Goal: Navigation & Orientation: Find specific page/section

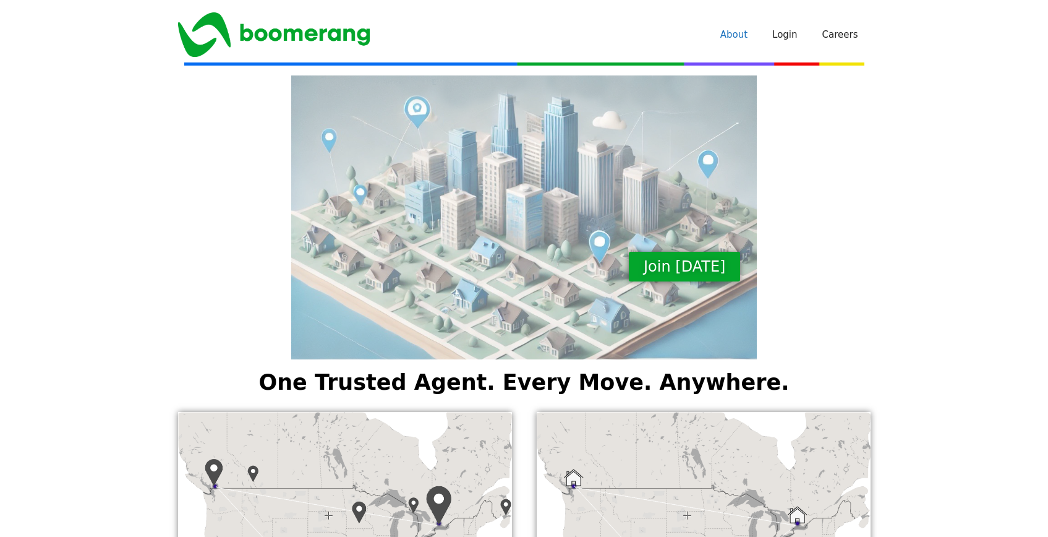
click at [741, 28] on link "About" at bounding box center [734, 34] width 52 height 37
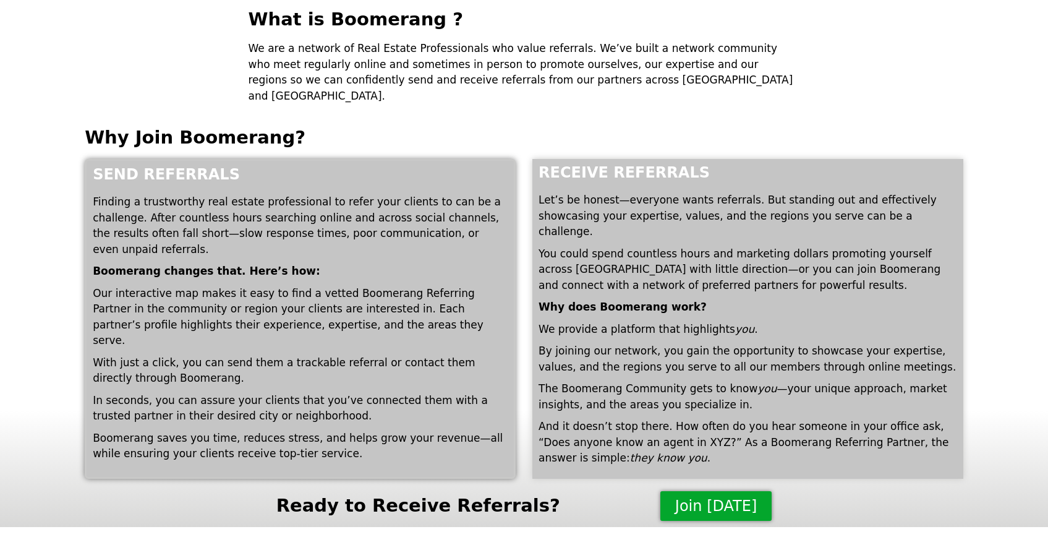
scroll to position [74, 0]
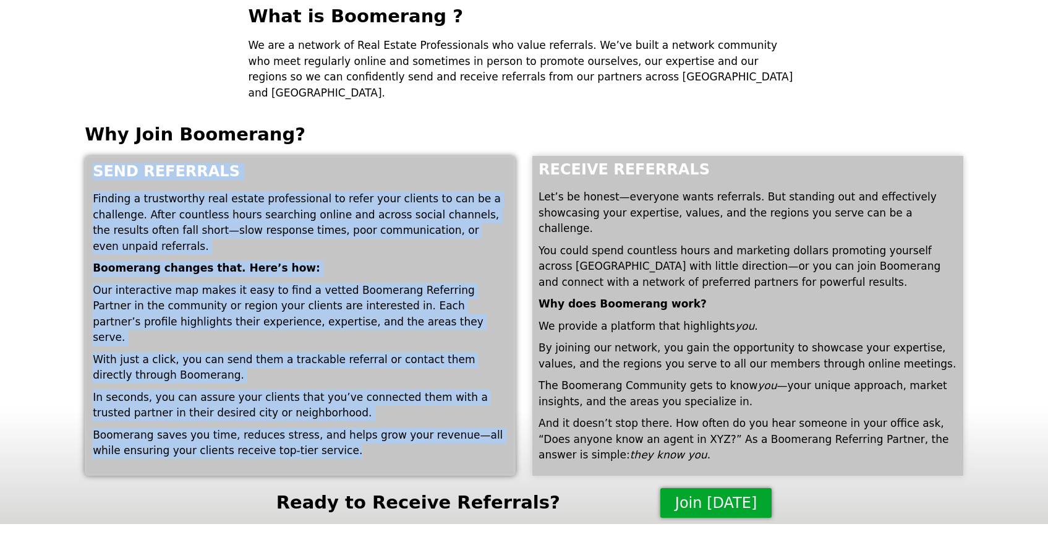
drag, startPoint x: 93, startPoint y: 150, endPoint x: 344, endPoint y: 401, distance: 355.4
click at [344, 401] on div "Send Referrals Finding a trustworthy real estate professional to refer your cli…" at bounding box center [300, 316] width 431 height 320
click at [344, 427] on p "Boomerang saves you time, reduces stress, and helps grow your revenue—all while…" at bounding box center [300, 443] width 415 height 32
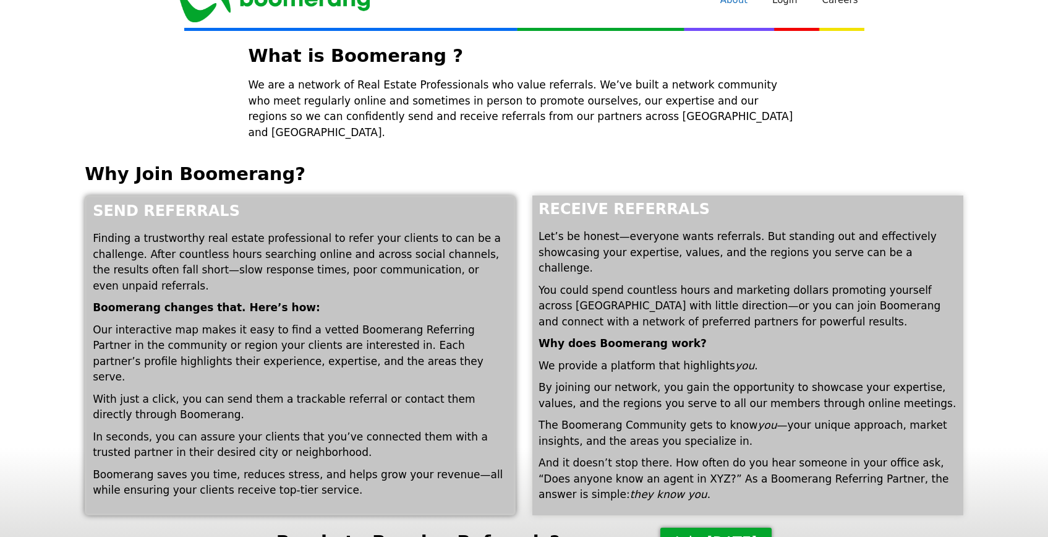
scroll to position [0, 0]
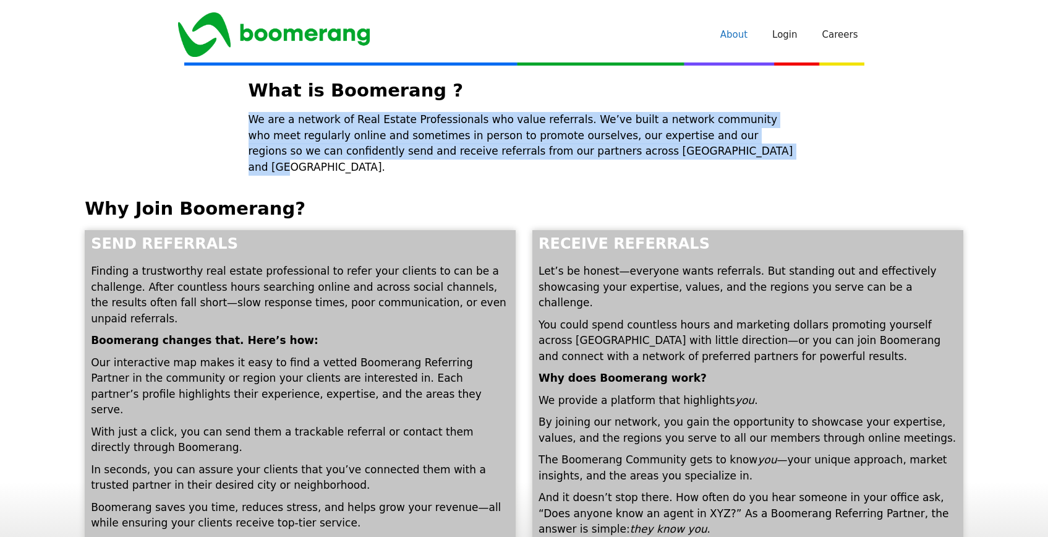
drag, startPoint x: 618, startPoint y: 153, endPoint x: 250, endPoint y: 120, distance: 368.7
click at [250, 120] on p "We are a network of Real Estate Professionals who value referrals. We’ve built …" at bounding box center [524, 143] width 551 height 63
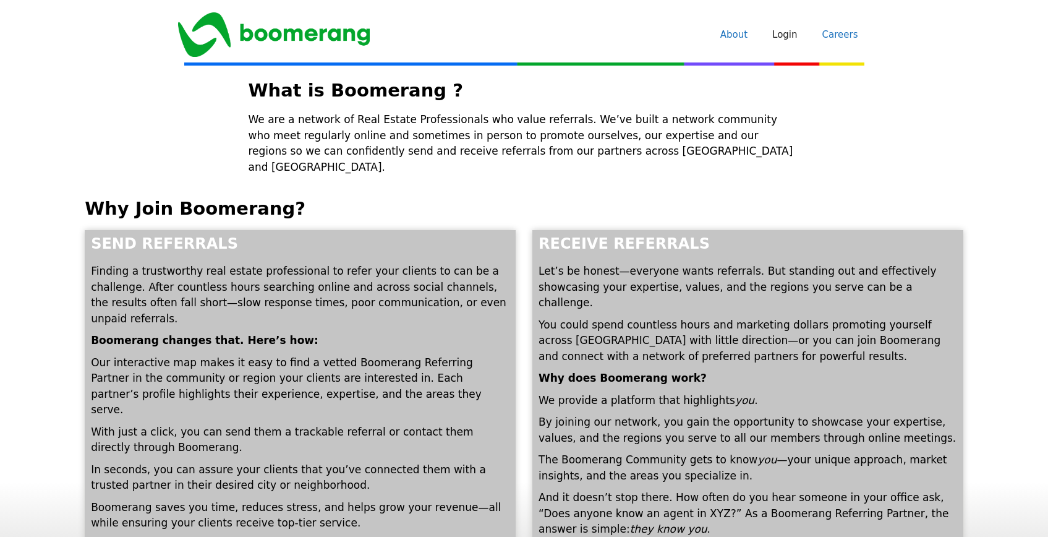
click at [840, 37] on link "Careers" at bounding box center [840, 34] width 61 height 37
